Goal: Find contact information: Find contact information

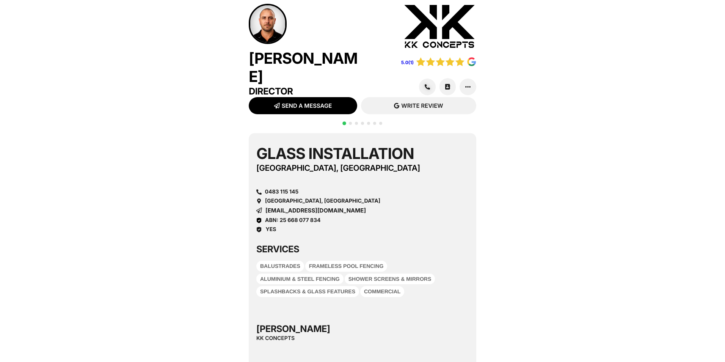
click at [266, 22] on img at bounding box center [268, 24] width 38 height 40
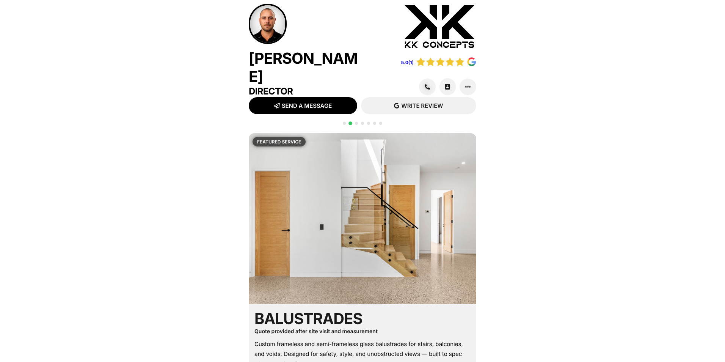
click at [341, 121] on div at bounding box center [362, 127] width 42 height 15
click at [343, 122] on span "Go to slide 1" at bounding box center [344, 123] width 3 height 3
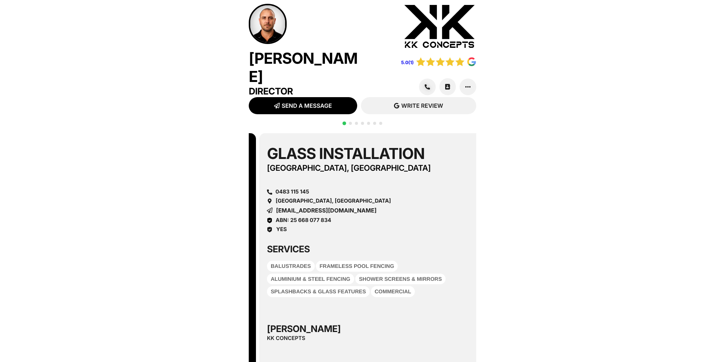
click at [359, 211] on div "Glass Installation [GEOGRAPHIC_DATA], [GEOGRAPHIC_DATA] 0483 115 145 [GEOGRAPHI…" at bounding box center [373, 188] width 212 height 88
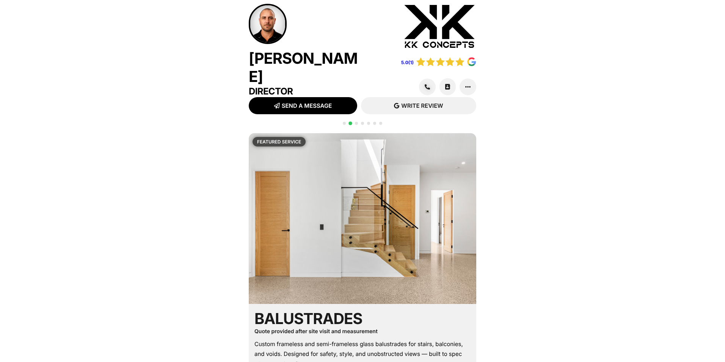
click at [355, 122] on span "Go to slide 3" at bounding box center [356, 123] width 3 height 3
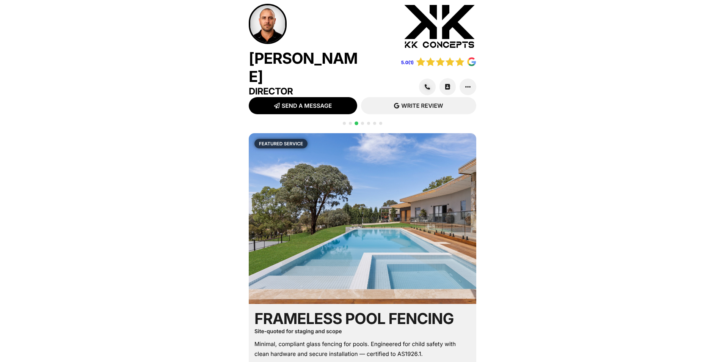
click at [343, 122] on span "Go to slide 1" at bounding box center [344, 123] width 3 height 3
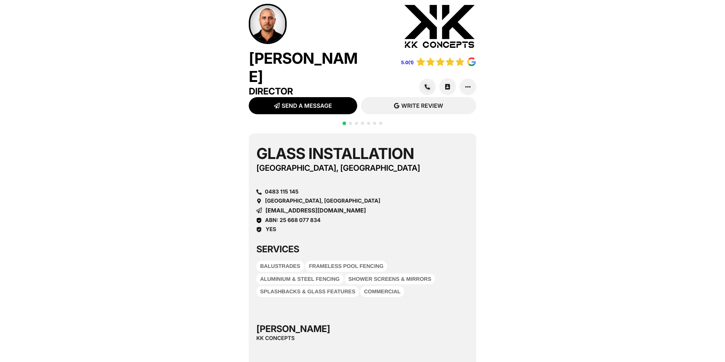
click at [314, 207] on span "[EMAIL_ADDRESS][DOMAIN_NAME]" at bounding box center [315, 210] width 100 height 6
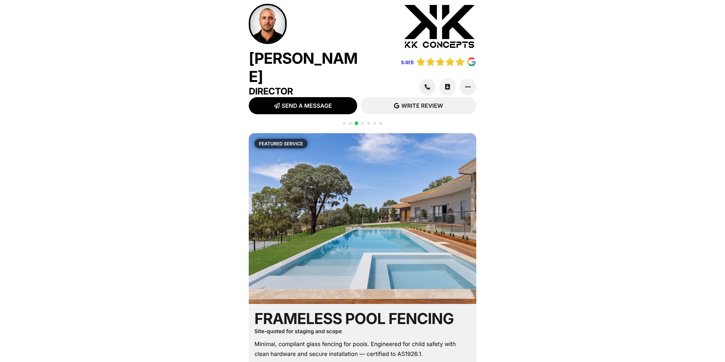
click at [357, 121] on div at bounding box center [362, 127] width 42 height 15
click at [361, 122] on span "Go to slide 4" at bounding box center [362, 123] width 3 height 3
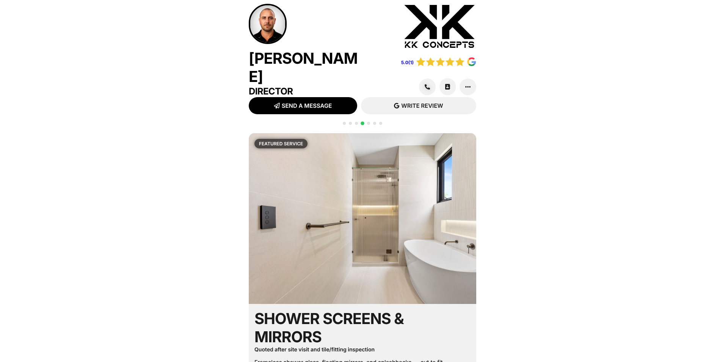
click at [366, 122] on div at bounding box center [362, 127] width 42 height 15
click at [367, 122] on span "Go to slide 5" at bounding box center [368, 123] width 3 height 3
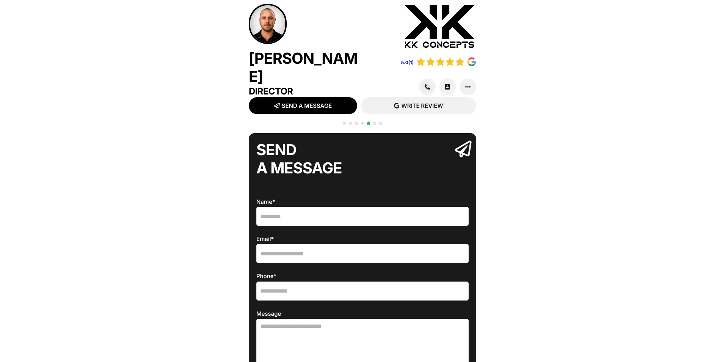
click at [373, 122] on span "Go to slide 6" at bounding box center [374, 123] width 3 height 3
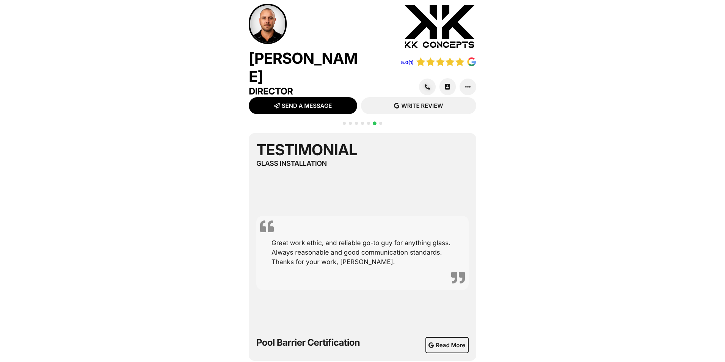
click at [383, 119] on div "[PERSON_NAME] Director 5.0(1) SEND MESSAGE SMS READ REVIEWS" at bounding box center [362, 292] width 725 height 585
click at [379, 121] on div at bounding box center [362, 127] width 42 height 15
click at [376, 120] on div at bounding box center [362, 127] width 42 height 15
click at [379, 122] on span "Go to slide 7" at bounding box center [380, 123] width 3 height 3
